Goal: Task Accomplishment & Management: Use online tool/utility

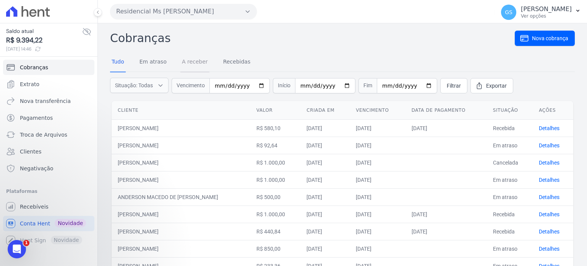
click at [197, 58] on link "A receber" at bounding box center [194, 62] width 29 height 20
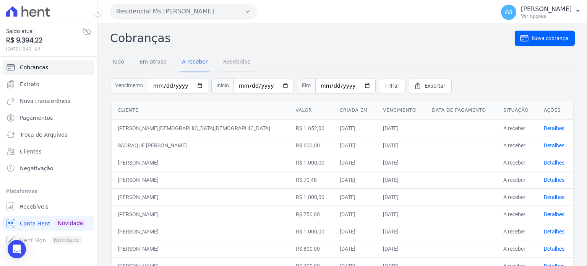
click at [236, 65] on link "Recebidas" at bounding box center [237, 62] width 31 height 20
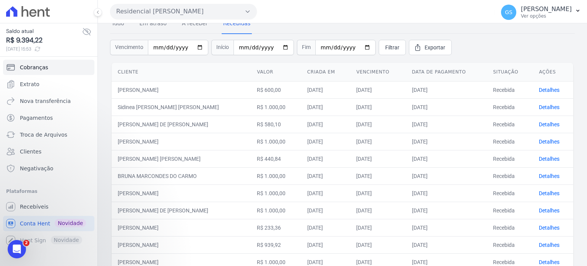
scroll to position [76, 0]
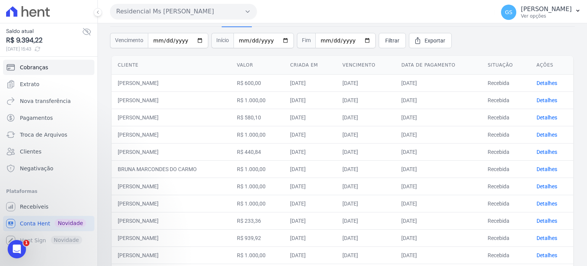
scroll to position [83, 0]
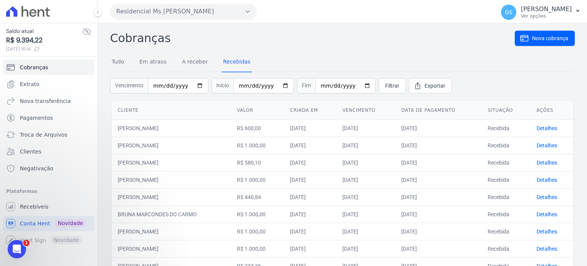
click at [126, 62] on div "Tudo Em atraso A receber Recebidas" at bounding box center [181, 62] width 142 height 20
click at [120, 64] on link "Tudo" at bounding box center [118, 62] width 16 height 20
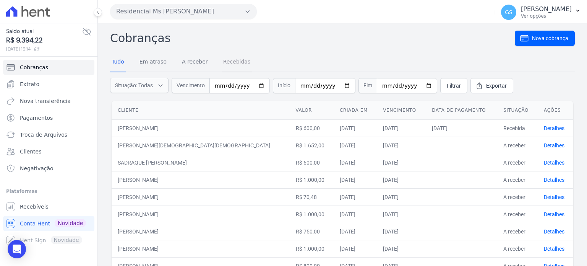
click at [242, 64] on link "Recebidas" at bounding box center [237, 62] width 31 height 20
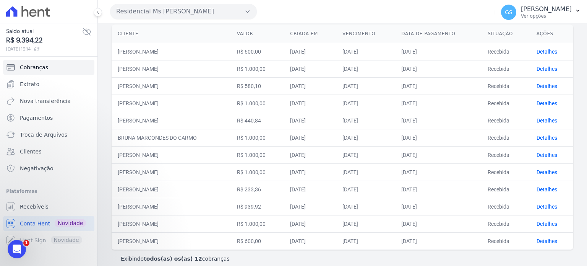
scroll to position [38, 0]
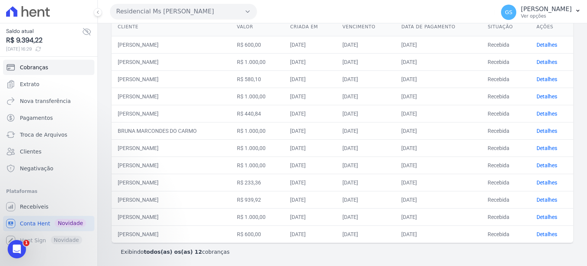
scroll to position [7, 0]
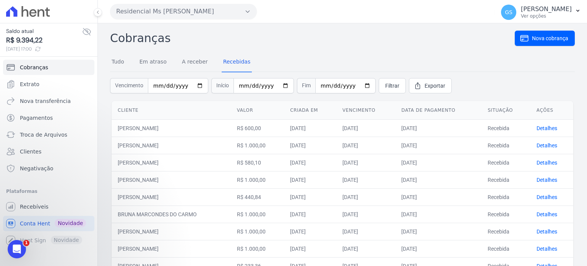
scroll to position [38, 0]
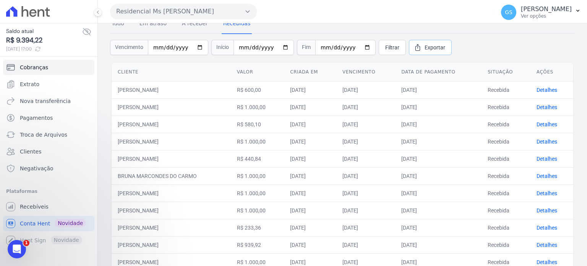
click at [429, 50] on span "Exportar" at bounding box center [435, 48] width 21 height 8
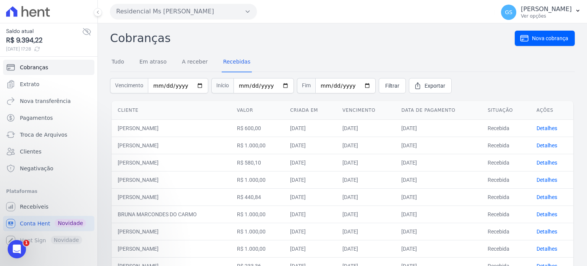
scroll to position [76, 0]
click at [26, 39] on span "R$ 9.394,22" at bounding box center [44, 40] width 76 height 10
copy div "R$ 9.394,22"
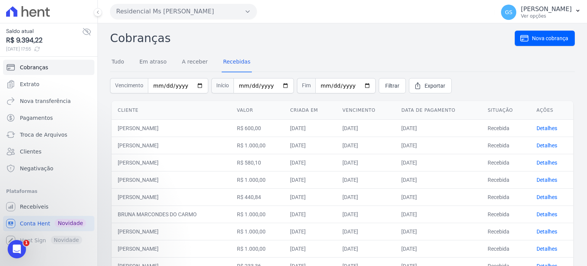
click at [423, 42] on h2 "Cobranças" at bounding box center [312, 37] width 405 height 17
